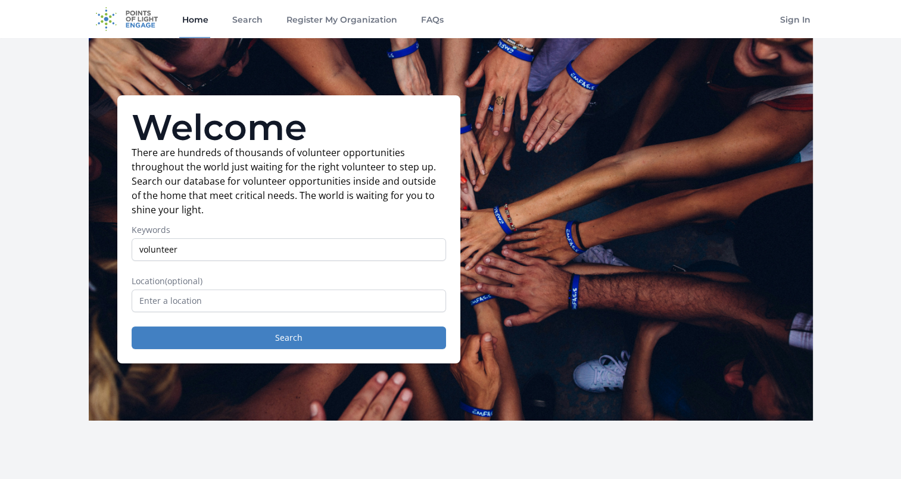
type input "volunteer"
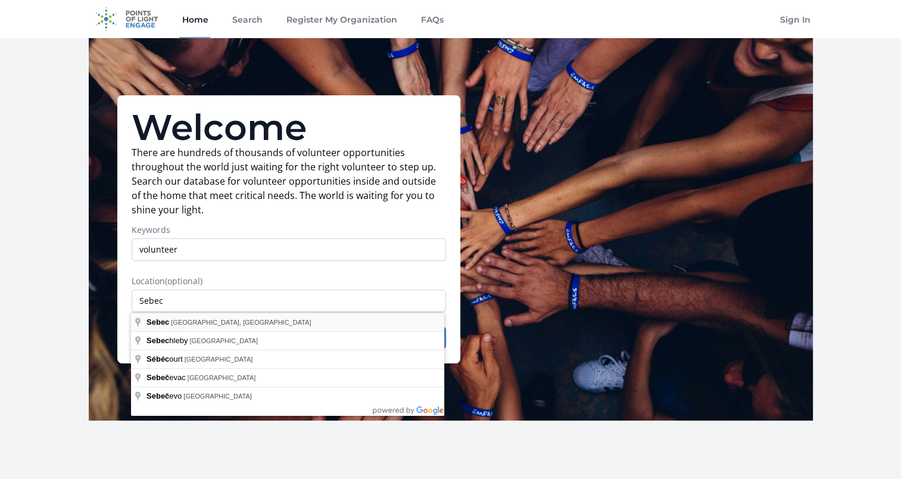
type input "Sebec, [GEOGRAPHIC_DATA], [GEOGRAPHIC_DATA]"
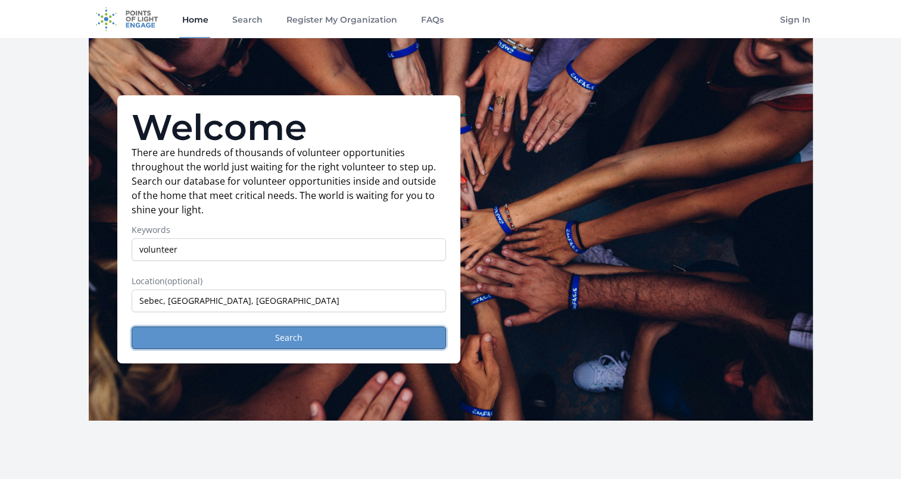
click at [273, 341] on button "Search" at bounding box center [289, 337] width 314 height 23
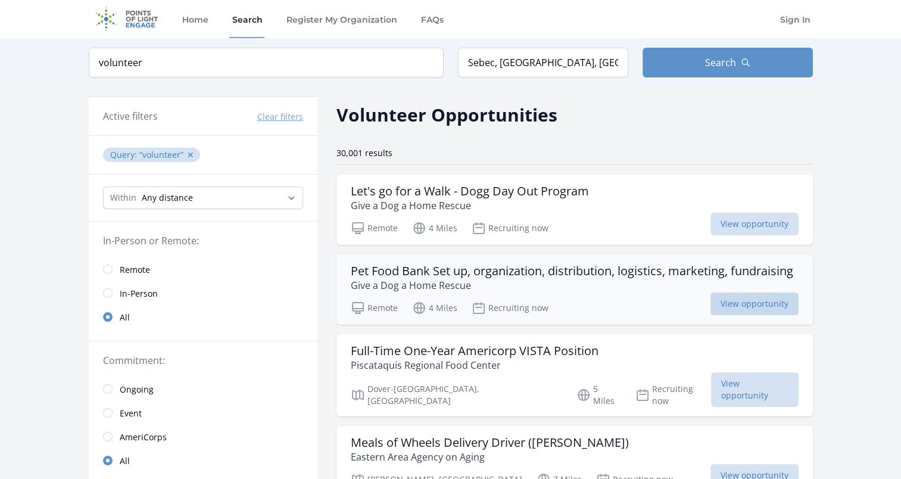
click at [728, 298] on span "View opportunity" at bounding box center [754, 303] width 88 height 23
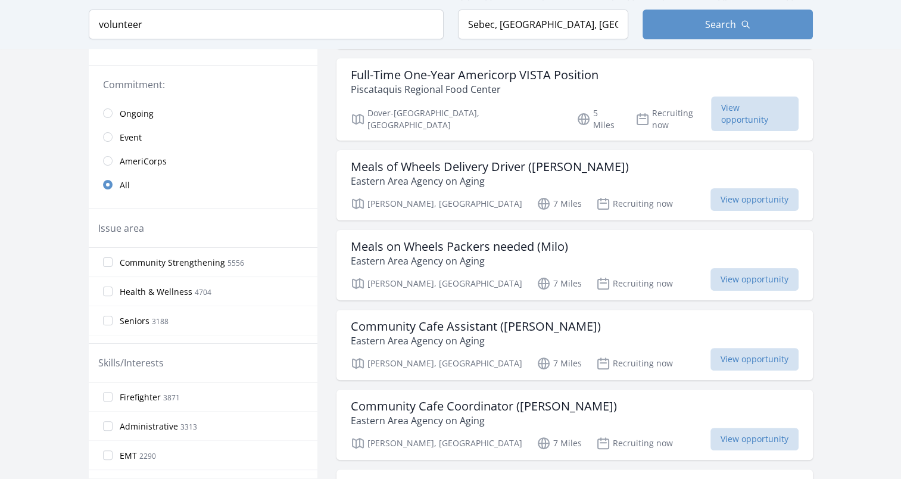
scroll to position [294, 0]
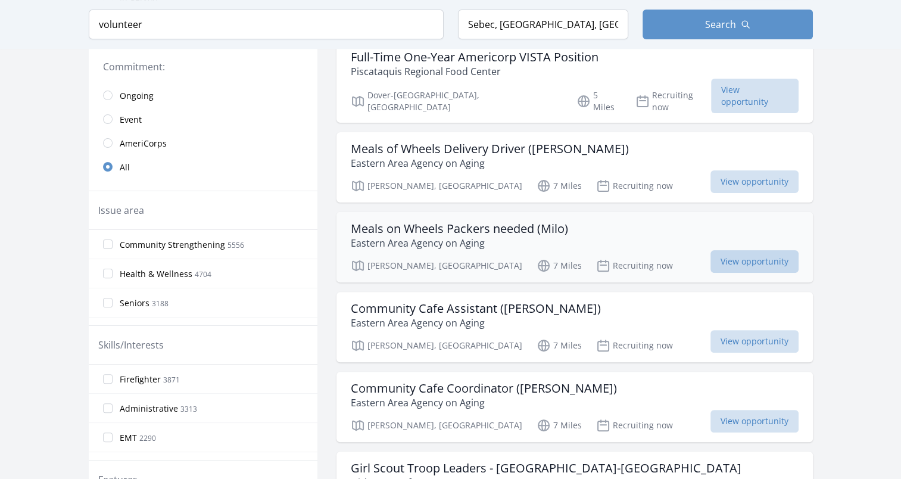
click at [724, 250] on span "View opportunity" at bounding box center [754, 261] width 88 height 23
